Goal: Information Seeking & Learning: Learn about a topic

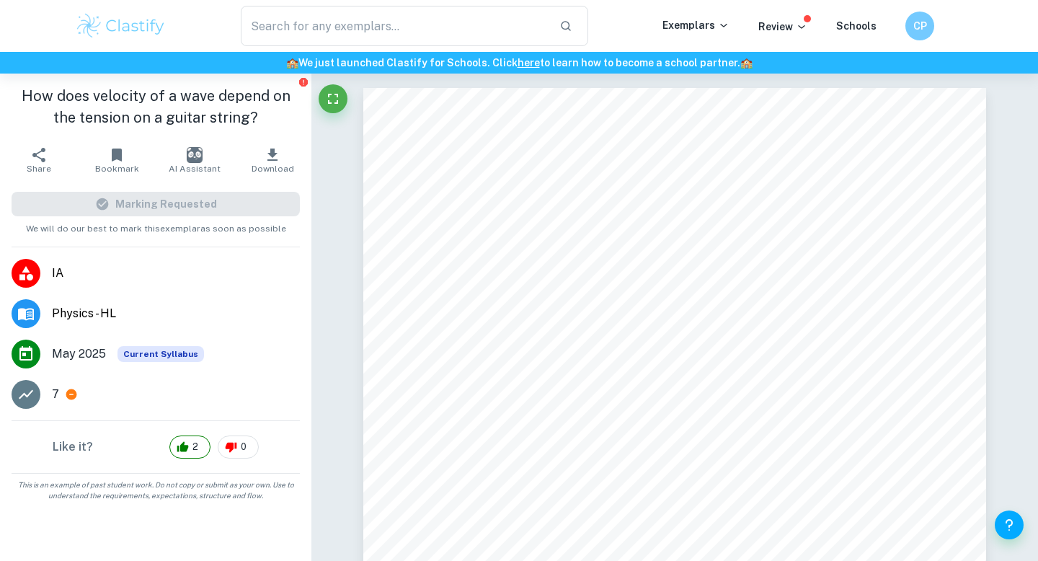
scroll to position [6681, 0]
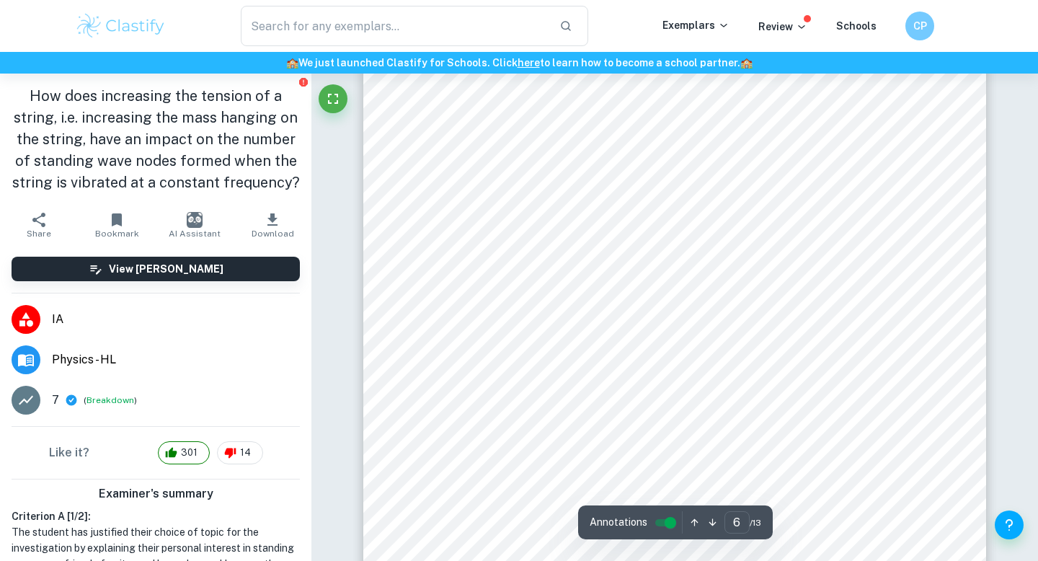
scroll to position [402, 0]
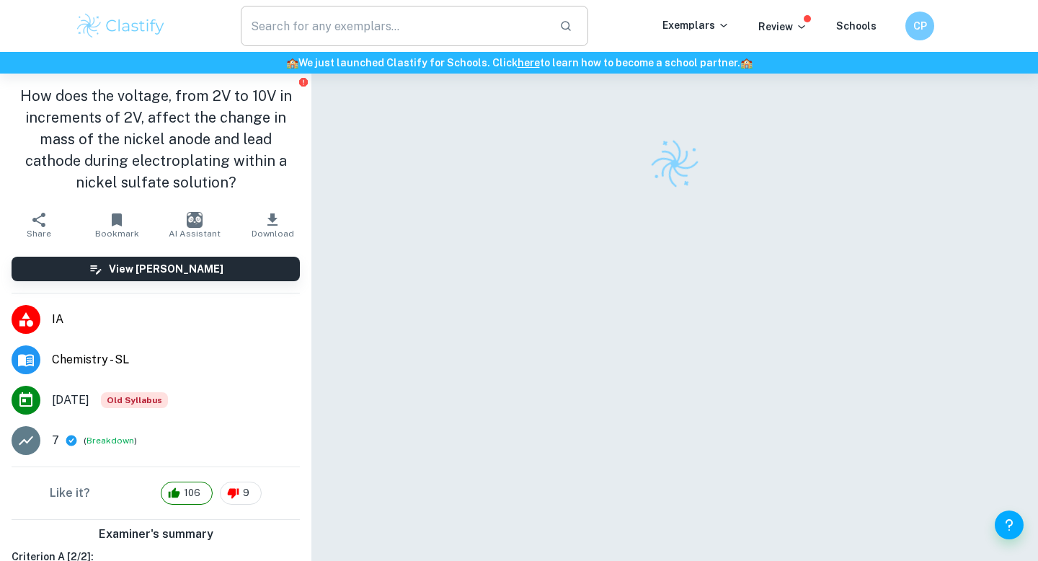
scroll to position [74, 0]
